Goal: Information Seeking & Learning: Learn about a topic

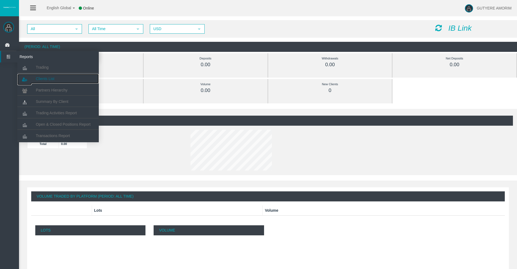
click at [51, 78] on span "Clients List" at bounding box center [45, 79] width 18 height 4
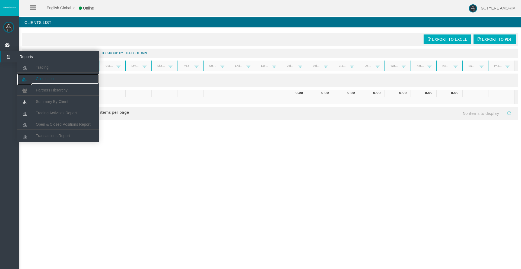
click at [52, 74] on link "Clients List" at bounding box center [57, 79] width 81 height 10
click at [45, 78] on span "Clients List" at bounding box center [45, 79] width 18 height 4
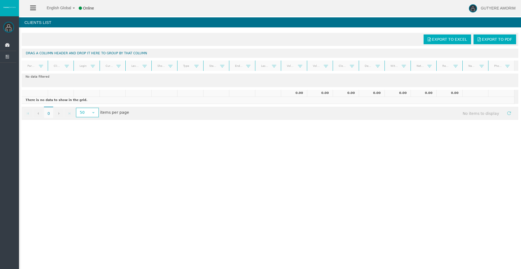
click at [10, 25] on img at bounding box center [8, 27] width 11 height 11
click at [55, 8] on span "English Global" at bounding box center [55, 8] width 31 height 4
click at [23, 45] on span "Dashboard" at bounding box center [41, 44] width 53 height 11
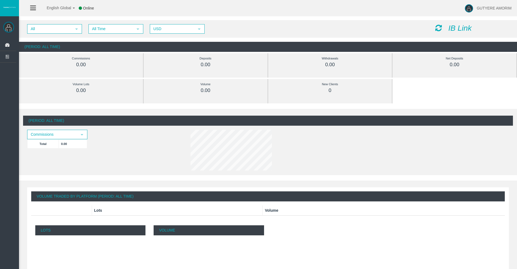
click at [457, 29] on icon "IB Link" at bounding box center [459, 28] width 23 height 8
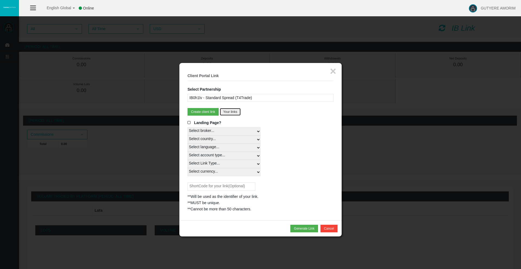
click at [231, 111] on button "Your links" at bounding box center [230, 112] width 21 height 8
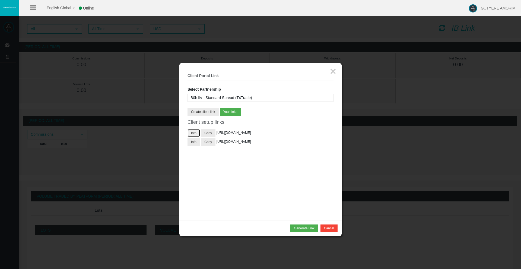
click at [190, 132] on button "Info" at bounding box center [194, 133] width 12 height 8
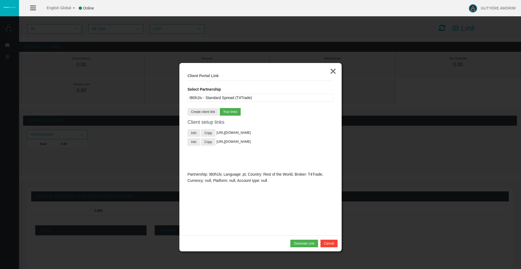
click at [334, 71] on button "×" at bounding box center [333, 71] width 6 height 11
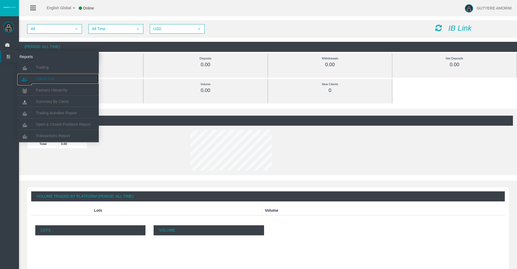
click at [47, 80] on span "Clients List" at bounding box center [45, 79] width 18 height 4
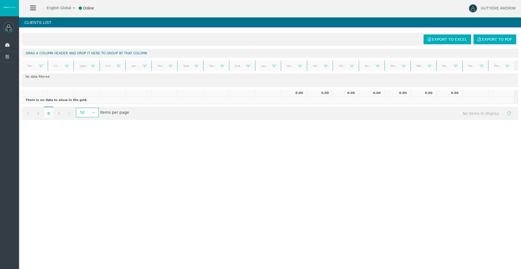
click at [9, 30] on img at bounding box center [8, 27] width 11 height 11
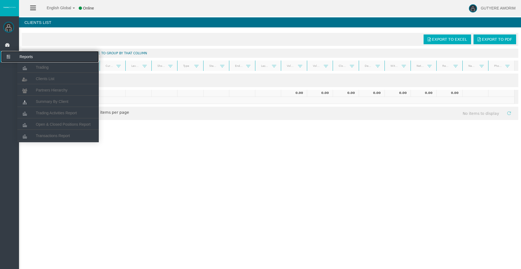
click at [9, 57] on icon at bounding box center [8, 56] width 14 height 11
click at [50, 88] on span "Partners Hierarchy" at bounding box center [52, 90] width 32 height 4
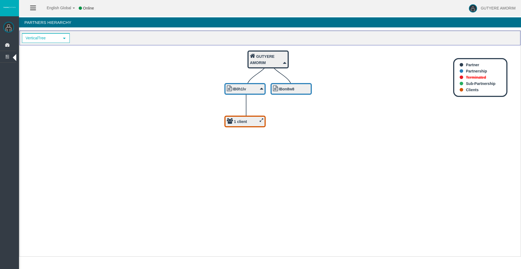
click at [249, 117] on div "1 client" at bounding box center [244, 122] width 41 height 12
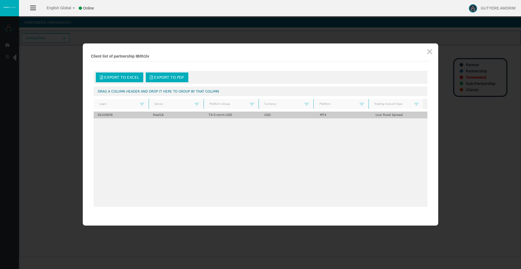
click at [160, 117] on td "Real16" at bounding box center [177, 115] width 56 height 7
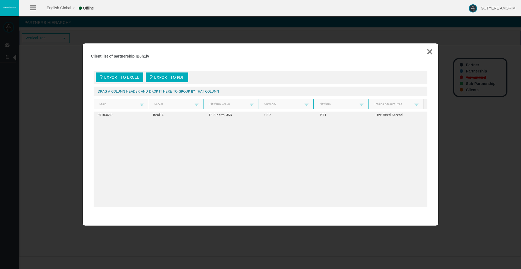
click at [430, 50] on button "×" at bounding box center [430, 51] width 6 height 11
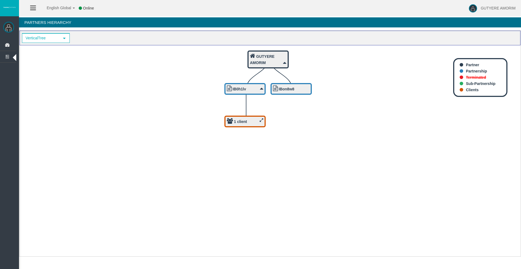
click at [261, 122] on icon at bounding box center [262, 120] width 4 height 4
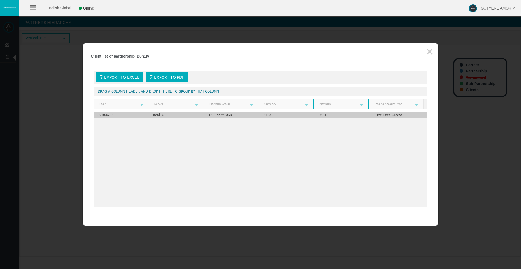
click at [109, 115] on td "26103639" at bounding box center [122, 115] width 56 height 7
drag, startPoint x: 109, startPoint y: 115, endPoint x: 116, endPoint y: 115, distance: 7.1
click at [109, 115] on td "26103639" at bounding box center [122, 115] width 56 height 7
click at [393, 116] on td "Live Fixed Spread" at bounding box center [400, 115] width 56 height 7
drag, startPoint x: 217, startPoint y: 114, endPoint x: 237, endPoint y: 122, distance: 22.0
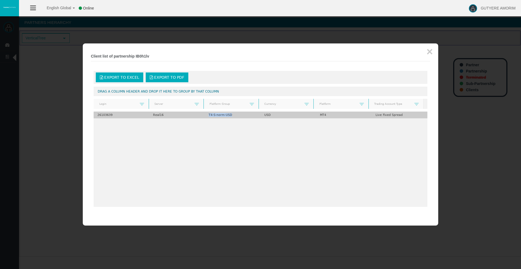
click at [258, 114] on td "T4-S-norm-USD" at bounding box center [233, 115] width 56 height 7
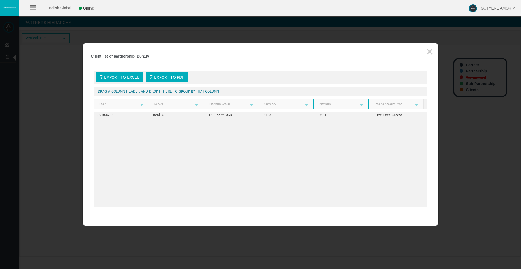
click at [221, 131] on div "26103639 Real16 T4-S-norm-USD USD MT4 Live Fixed Spread" at bounding box center [261, 159] width 334 height 95
click at [428, 53] on button "×" at bounding box center [430, 51] width 6 height 11
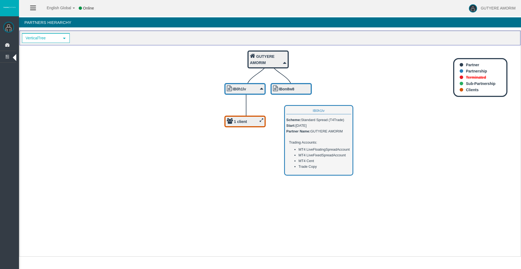
click at [262, 89] on icon at bounding box center [261, 88] width 3 height 6
click at [262, 88] on icon at bounding box center [261, 88] width 3 height 6
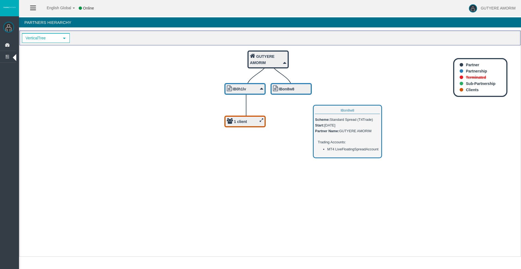
click at [291, 90] on b "IBon8w8" at bounding box center [287, 89] width 16 height 4
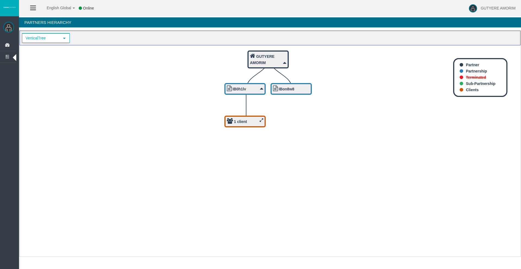
click at [43, 36] on span "VerticalTree" at bounding box center [41, 38] width 37 height 8
click at [50, 58] on li "HorizontalTree" at bounding box center [45, 56] width 47 height 9
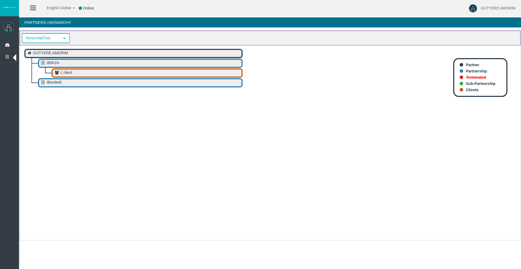
click at [54, 40] on span "HorizontalTree" at bounding box center [41, 38] width 37 height 8
click at [45, 50] on li "VerticalTree" at bounding box center [45, 47] width 47 height 9
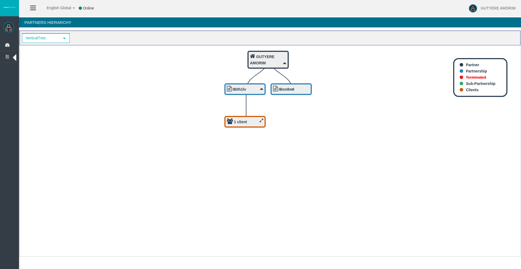
click at [245, 120] on b "1 client" at bounding box center [240, 122] width 13 height 4
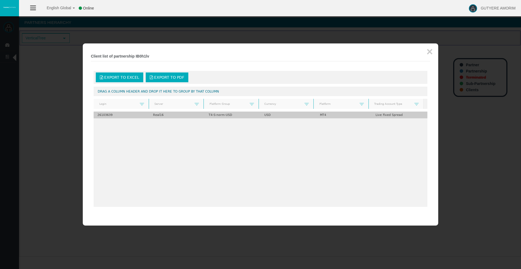
click at [107, 116] on td "26103639" at bounding box center [122, 115] width 56 height 7
click at [167, 114] on td "Real16" at bounding box center [177, 115] width 56 height 7
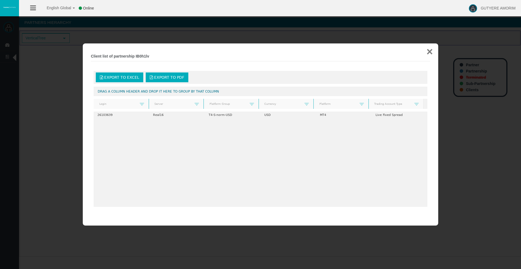
click at [431, 51] on button "×" at bounding box center [430, 51] width 6 height 11
